Goal: Find specific fact: Find specific fact

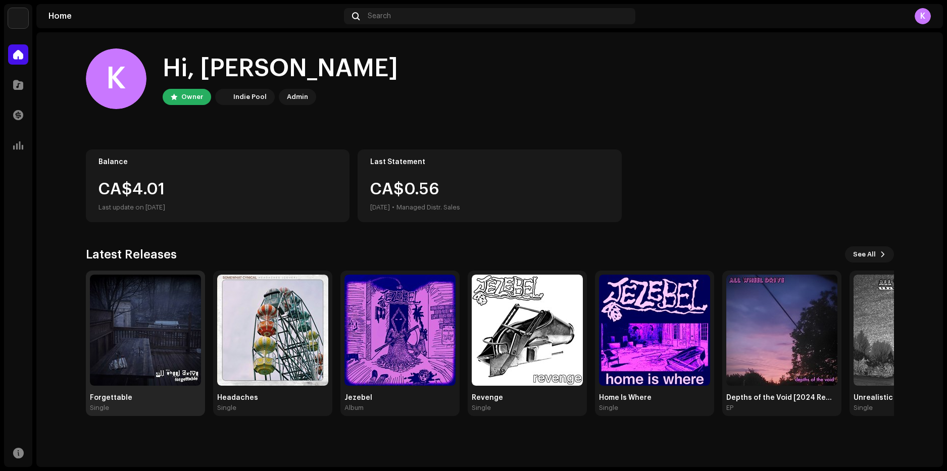
click at [121, 319] on img at bounding box center [145, 330] width 111 height 111
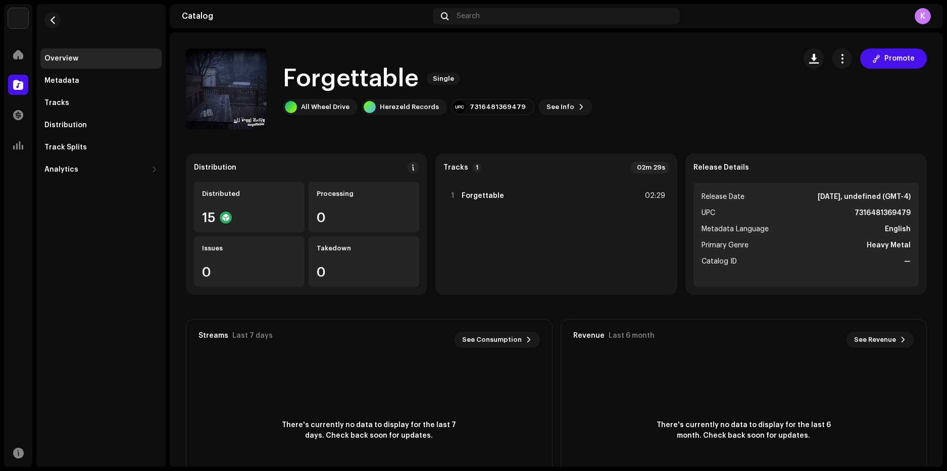
click at [891, 213] on strong "7316481369479" at bounding box center [883, 213] width 56 height 12
copy strong "7316481369479"
click at [923, 18] on div "K" at bounding box center [923, 16] width 16 height 16
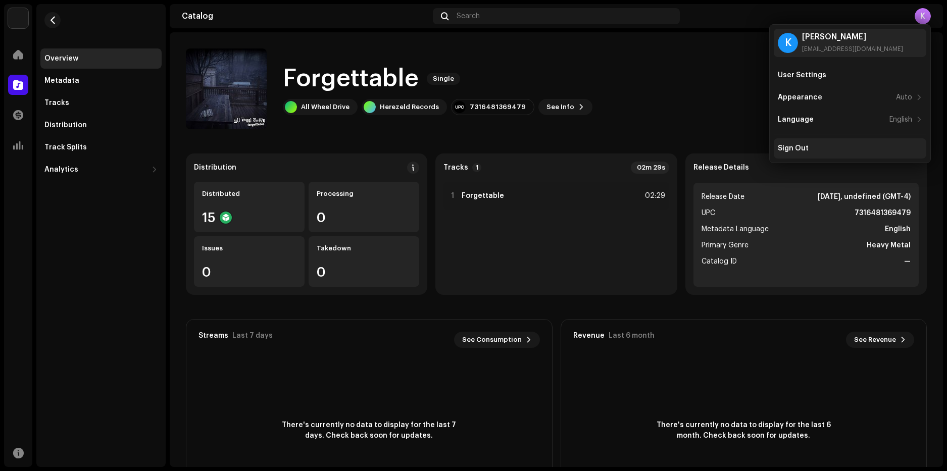
click at [825, 151] on div "Sign Out" at bounding box center [850, 149] width 145 height 8
